Goal: Transaction & Acquisition: Book appointment/travel/reservation

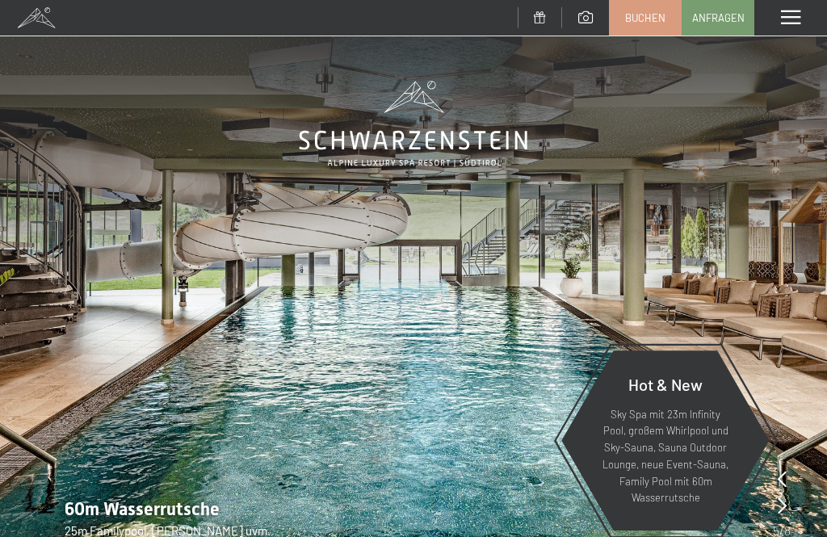
click at [774, 18] on div "Menü" at bounding box center [791, 18] width 73 height 36
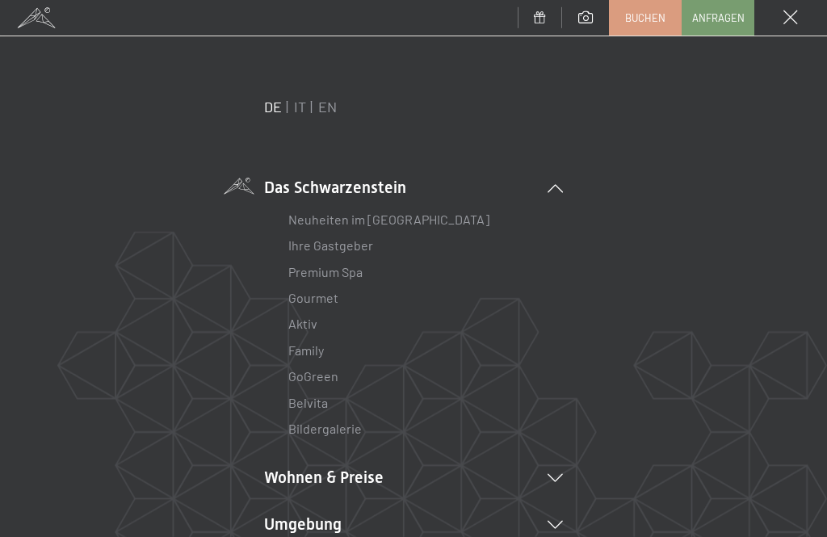
click at [300, 115] on link "IT" at bounding box center [300, 107] width 12 height 18
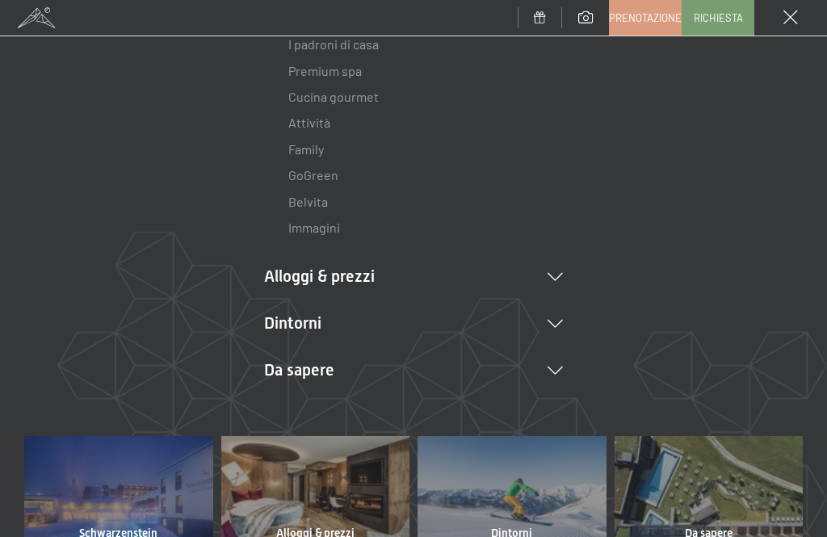
scroll to position [202, 0]
click at [562, 376] on li "Da sapere Posizione & arrivo Pagamento online Meteo & webcam Download" at bounding box center [413, 369] width 299 height 23
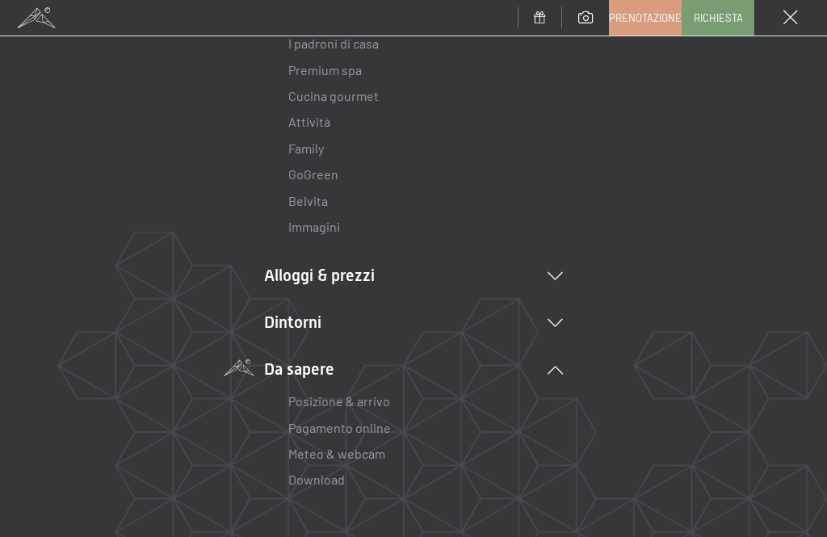
click at [558, 267] on li "Alloggi & prezzi Servizi inclusi Camere & prezzi Lista Offerte Lista Prezzi per…" at bounding box center [413, 275] width 299 height 23
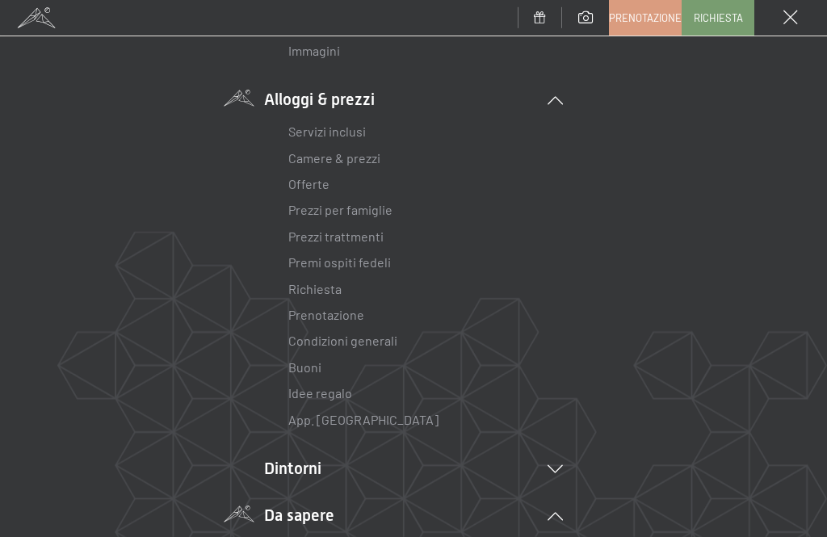
scroll to position [381, 0]
click at [368, 155] on link "Camere & prezzi" at bounding box center [334, 155] width 92 height 15
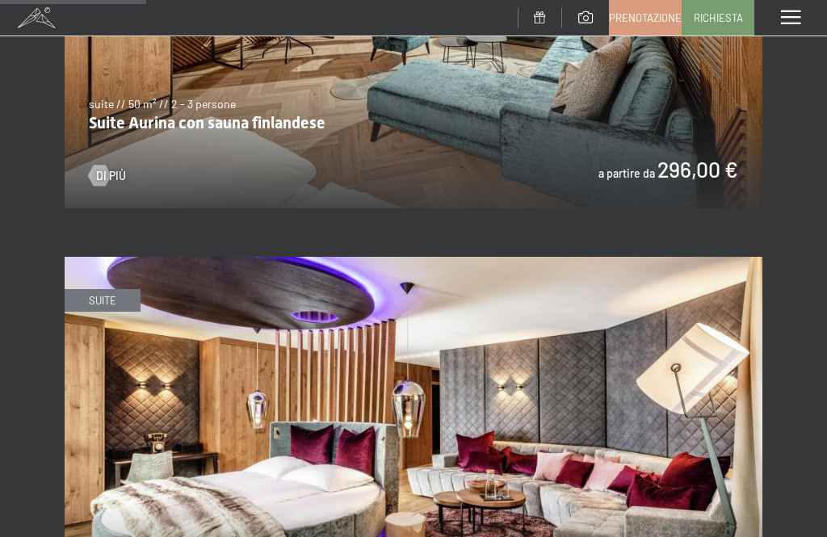
scroll to position [1313, 0]
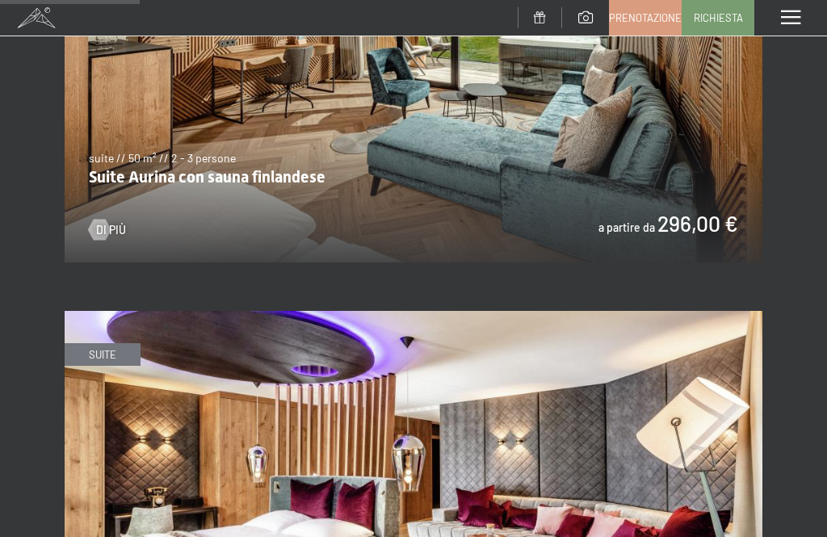
click at [646, 21] on span "Prenotazione" at bounding box center [645, 18] width 73 height 15
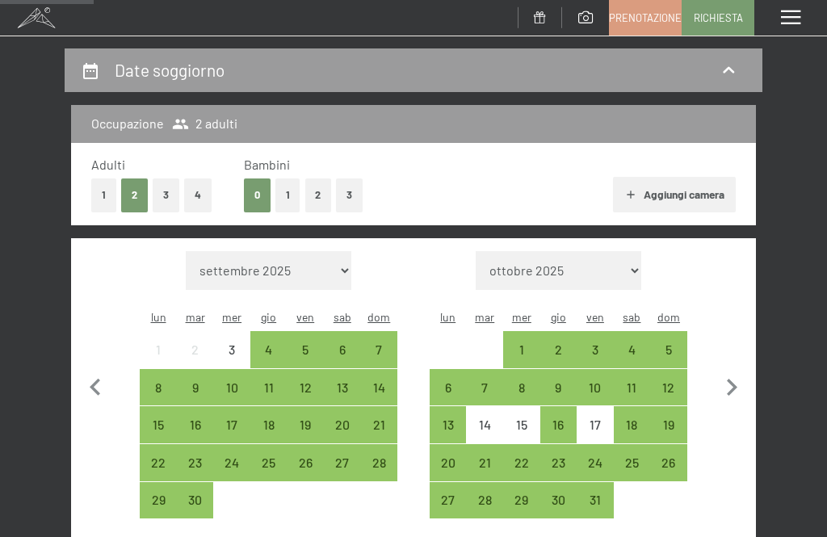
scroll to position [153, 0]
click at [271, 381] on div "11" at bounding box center [269, 398] width 34 height 34
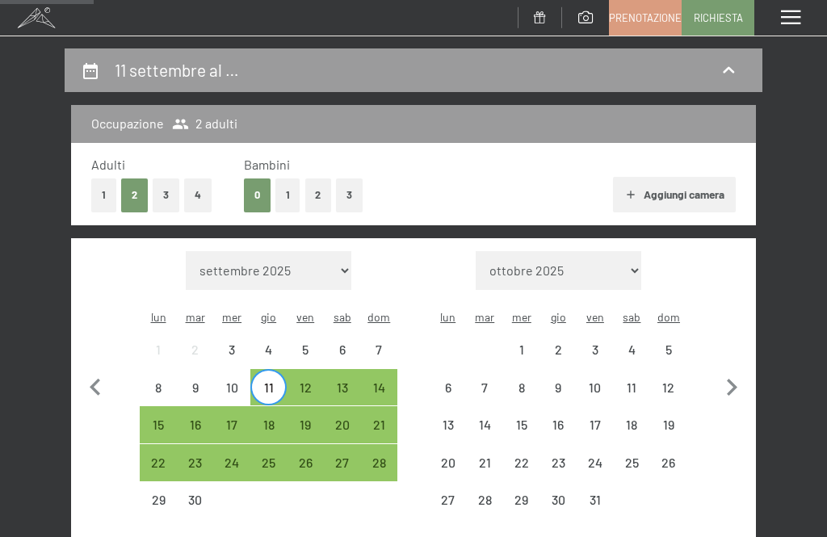
click at [389, 381] on div "14" at bounding box center [380, 398] width 34 height 34
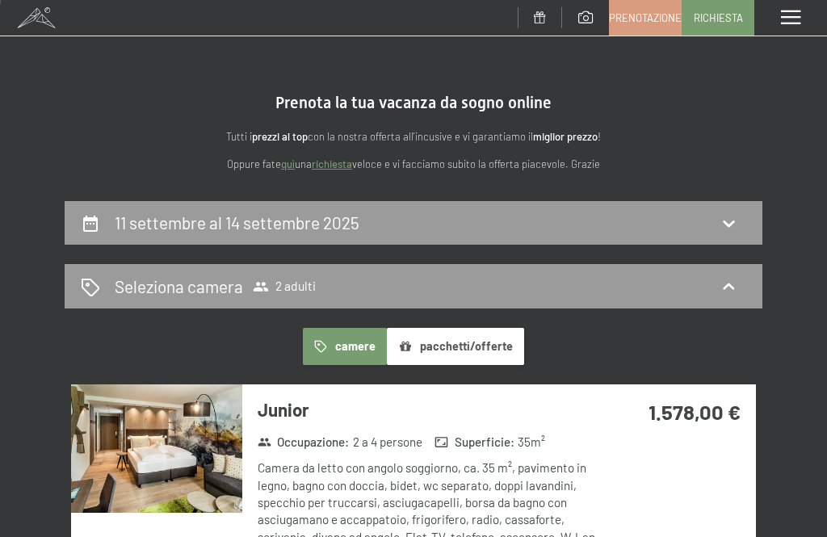
scroll to position [6, 0]
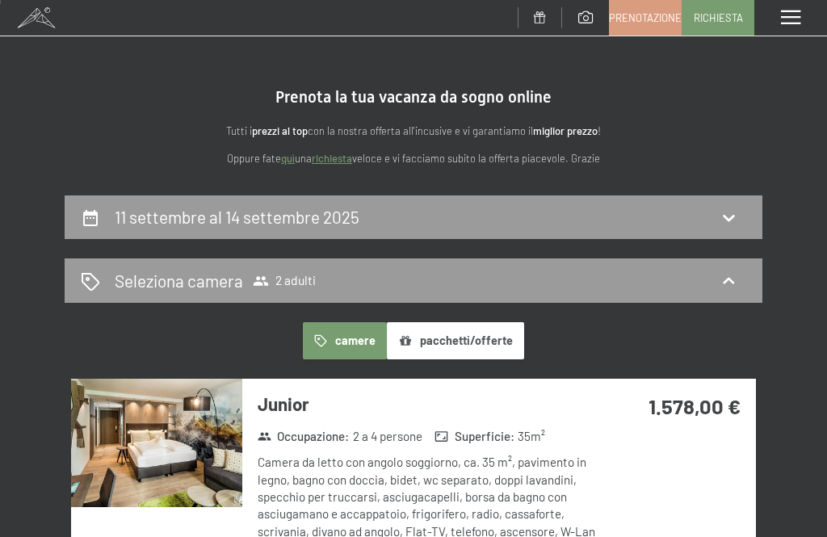
click at [506, 290] on div "Seleziona camera 2 adulti" at bounding box center [414, 280] width 666 height 23
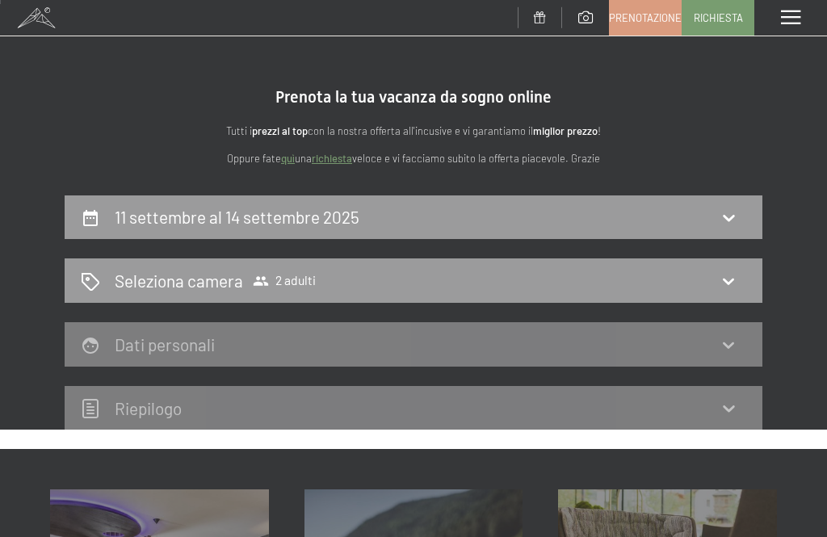
click at [720, 278] on icon at bounding box center [728, 281] width 19 height 19
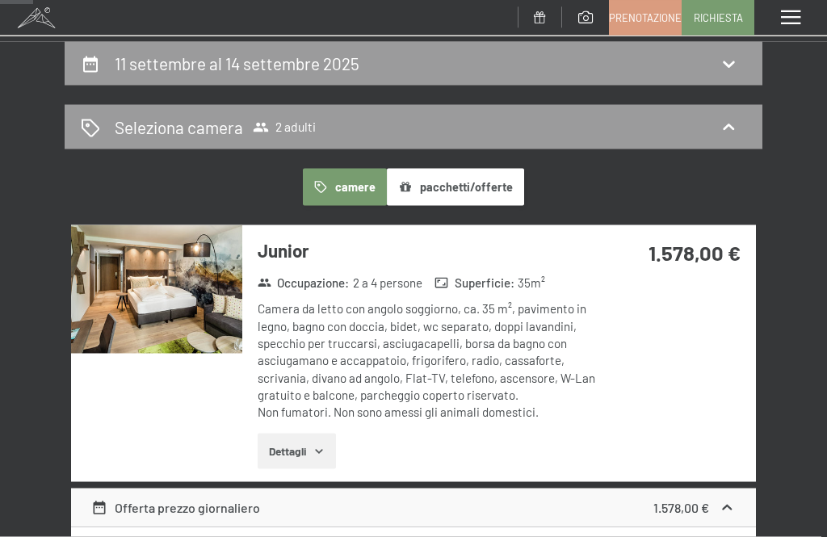
scroll to position [0, 0]
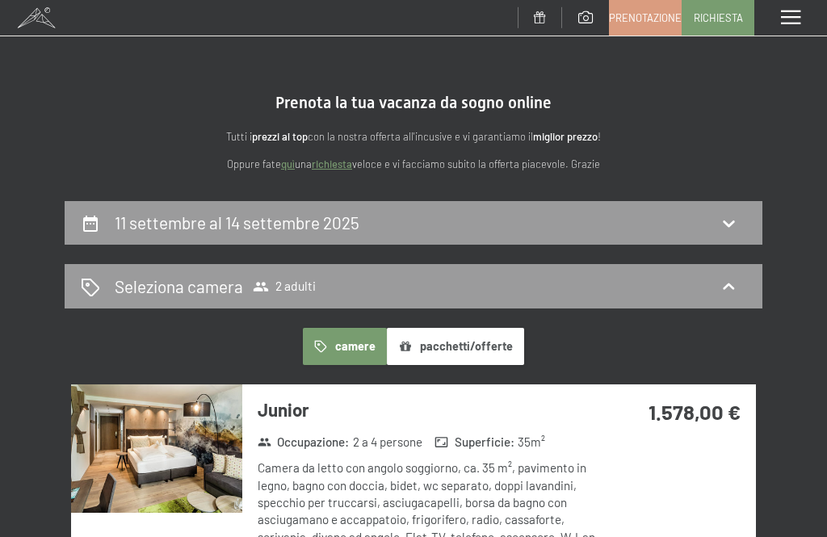
click at [724, 221] on icon at bounding box center [728, 224] width 11 height 6
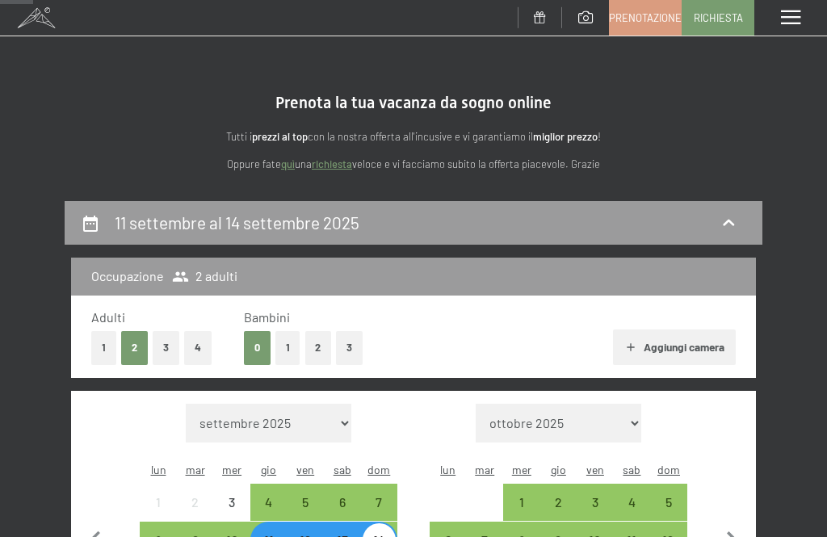
scroll to position [200, 0]
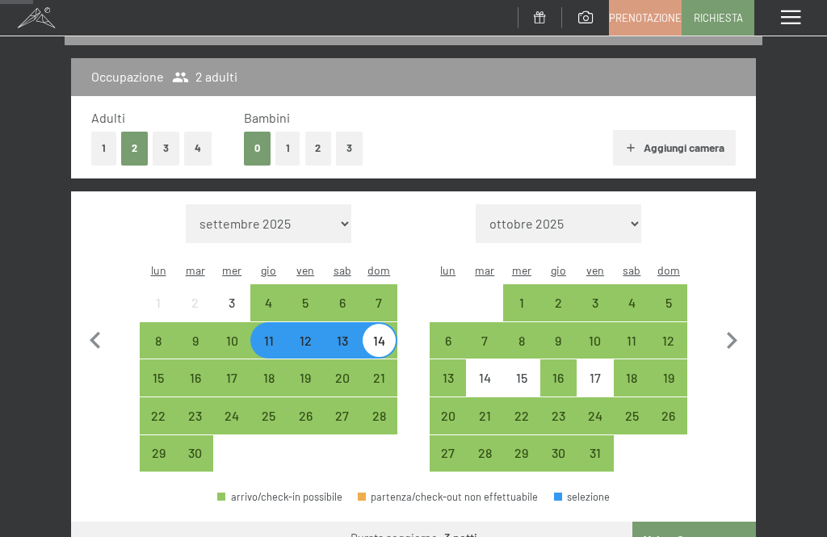
click at [293, 141] on button "1" at bounding box center [288, 148] width 25 height 33
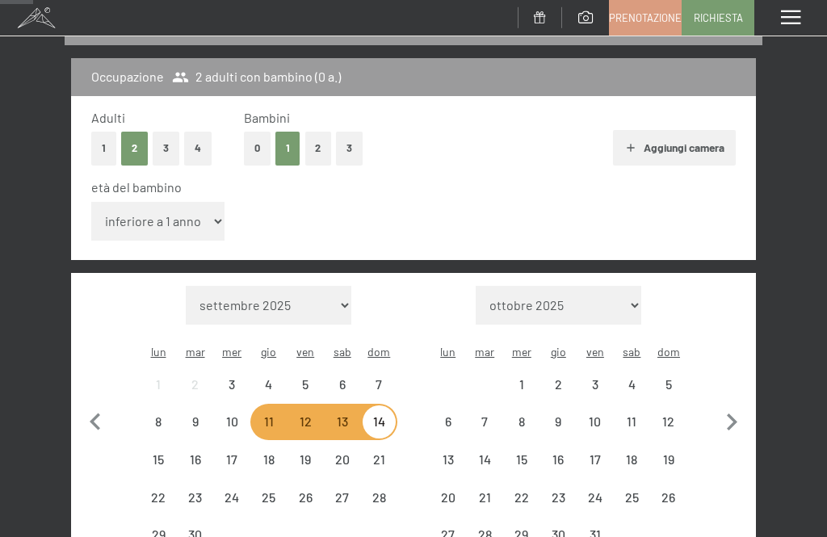
click at [187, 211] on select "inferiore a 1 anno 1 anno 2 anni 3 anni 4 anni 5 anni 6 anni 7 anni 8 anni 9 an…" at bounding box center [157, 221] width 133 height 39
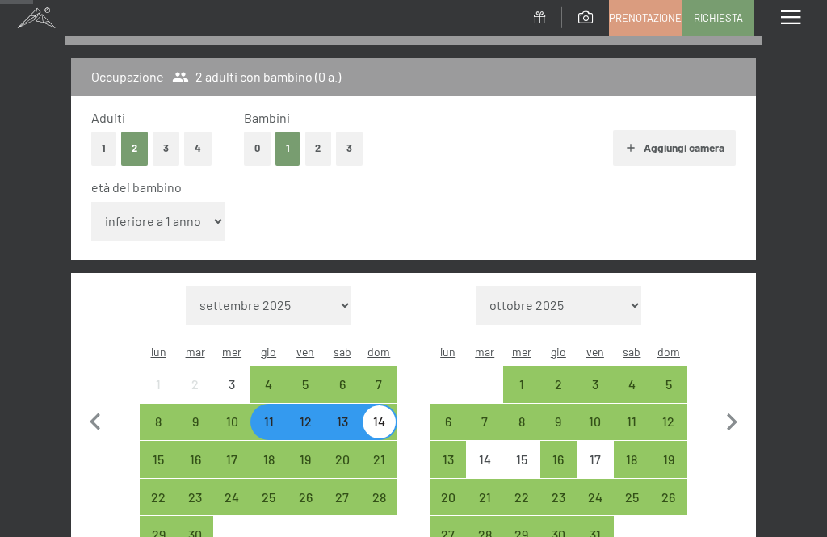
select select "3"
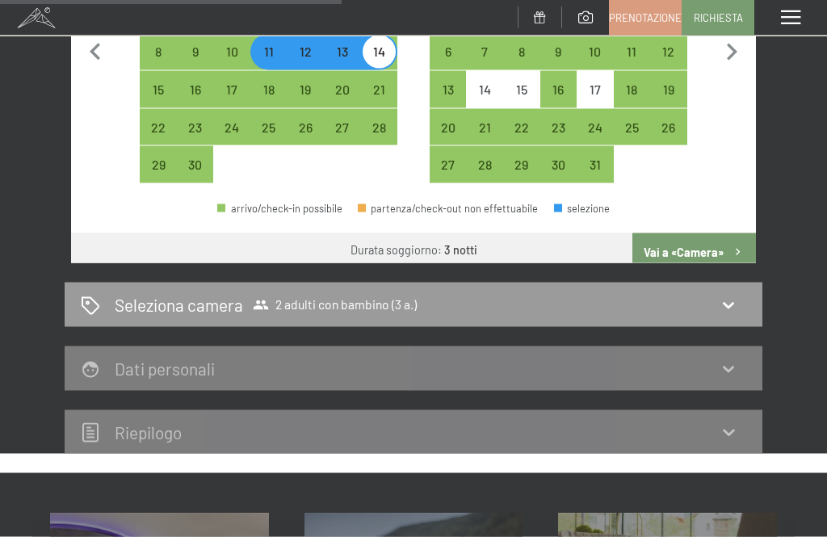
click at [688, 234] on button "Vai a «Camera»" at bounding box center [695, 253] width 124 height 39
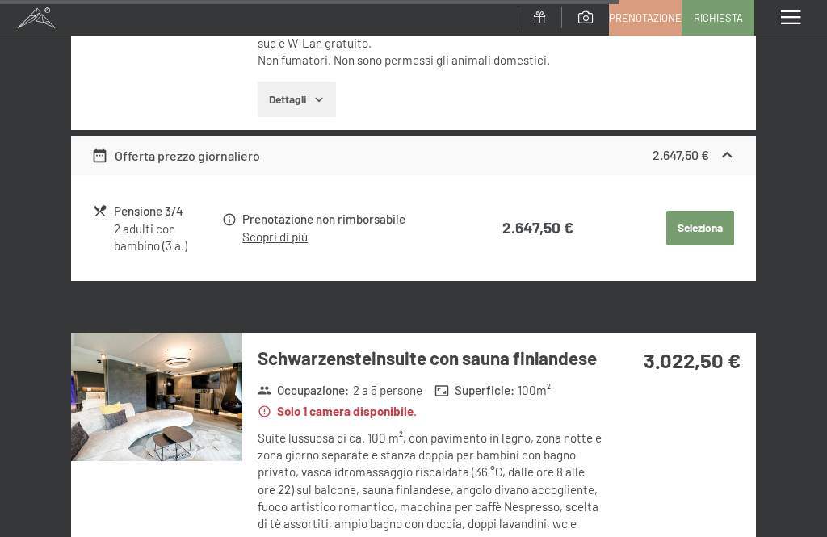
scroll to position [4222, 0]
